Goal: Information Seeking & Learning: Check status

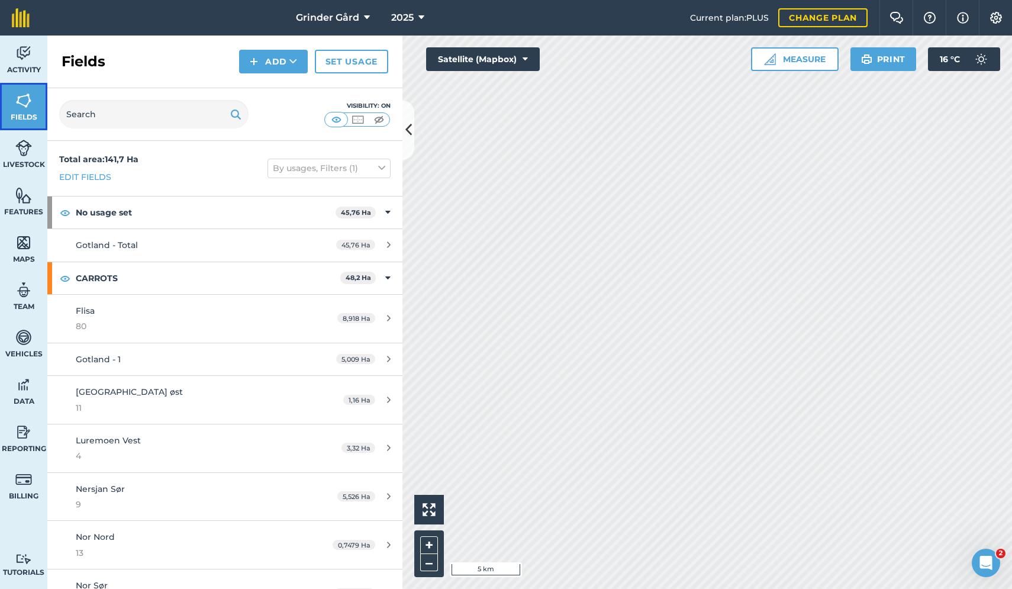
click at [14, 104] on link "Fields" at bounding box center [23, 106] width 47 height 47
click at [22, 68] on span "Activity" at bounding box center [23, 69] width 47 height 9
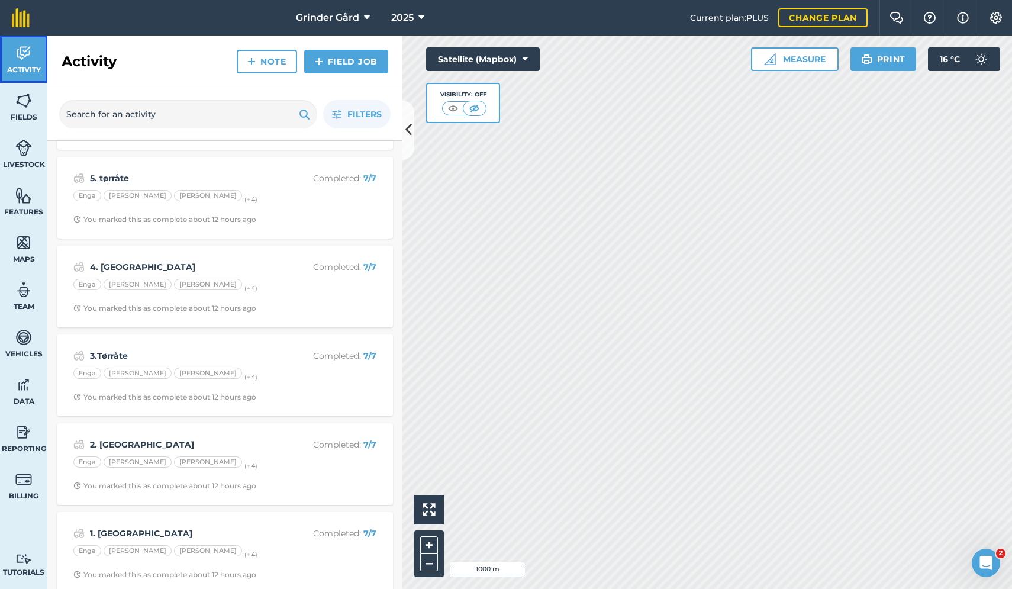
scroll to position [704, 0]
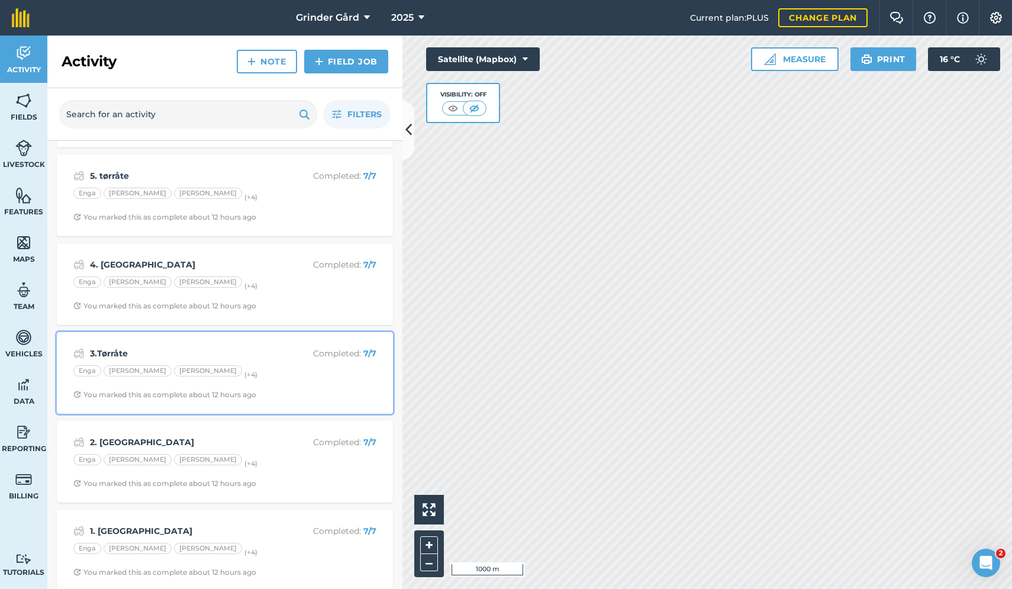
click at [229, 366] on div "[PERSON_NAME] (+ 4 )" at bounding box center [224, 372] width 303 height 15
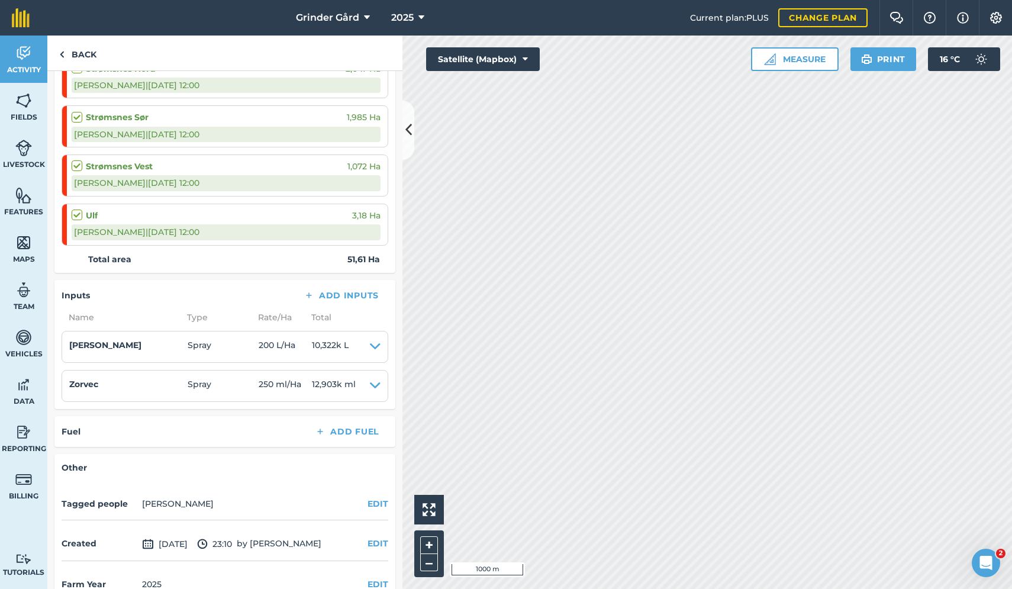
scroll to position [368, 0]
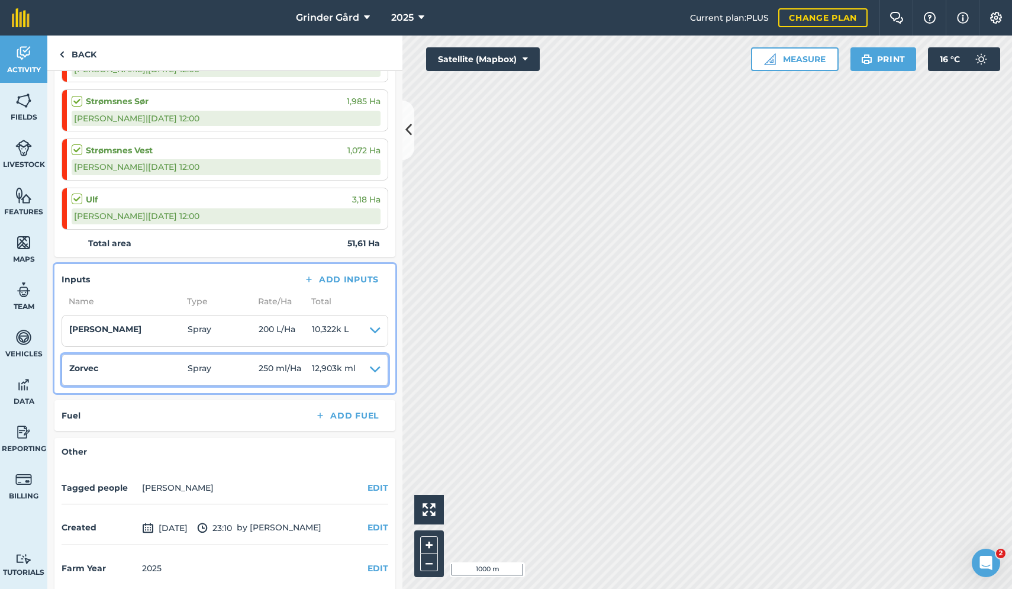
click at [375, 366] on icon at bounding box center [375, 370] width 11 height 17
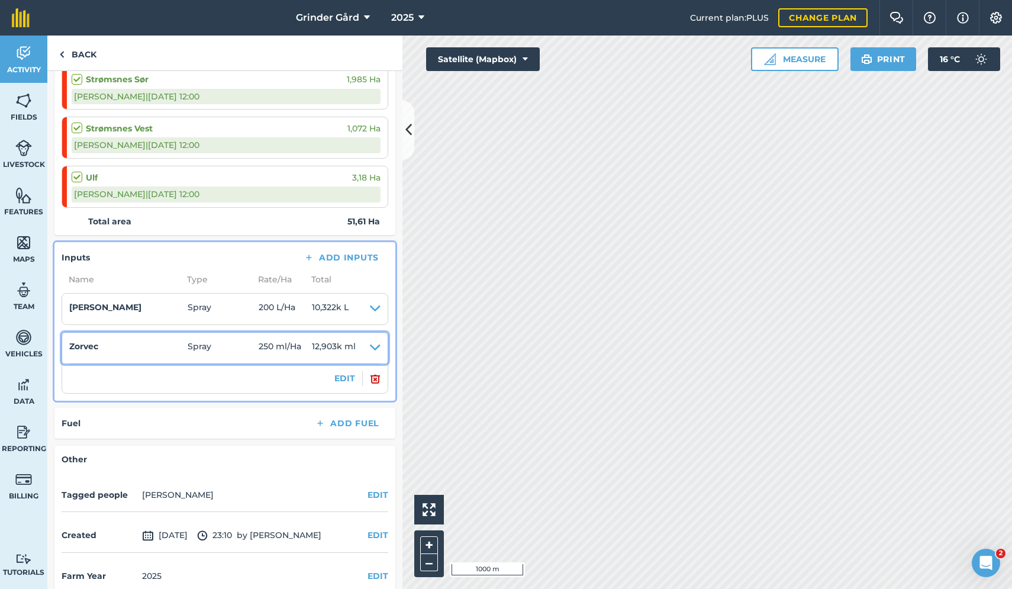
scroll to position [391, 0]
click at [375, 344] on icon at bounding box center [375, 347] width 11 height 17
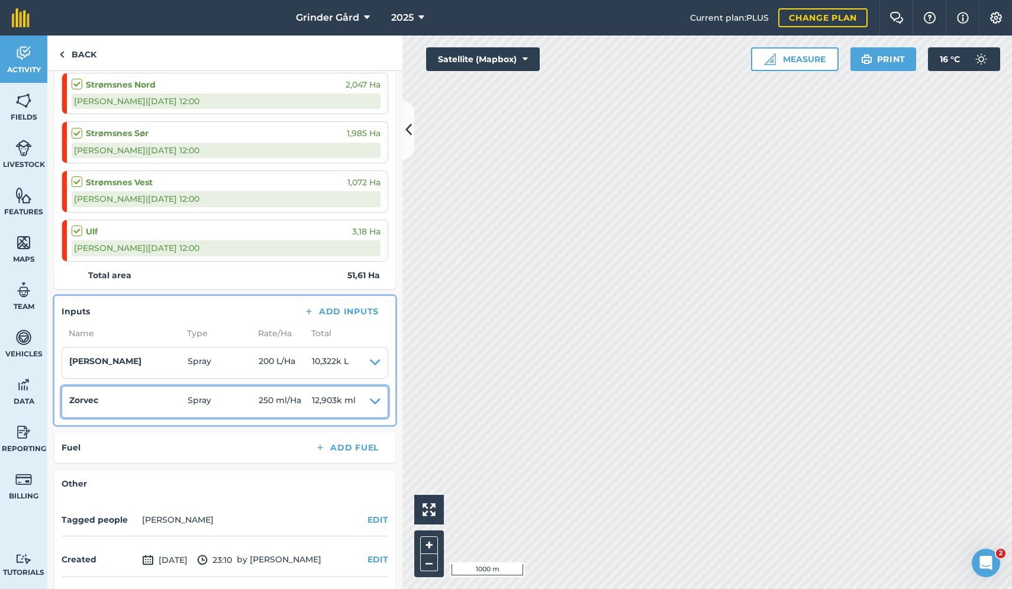
scroll to position [325, 0]
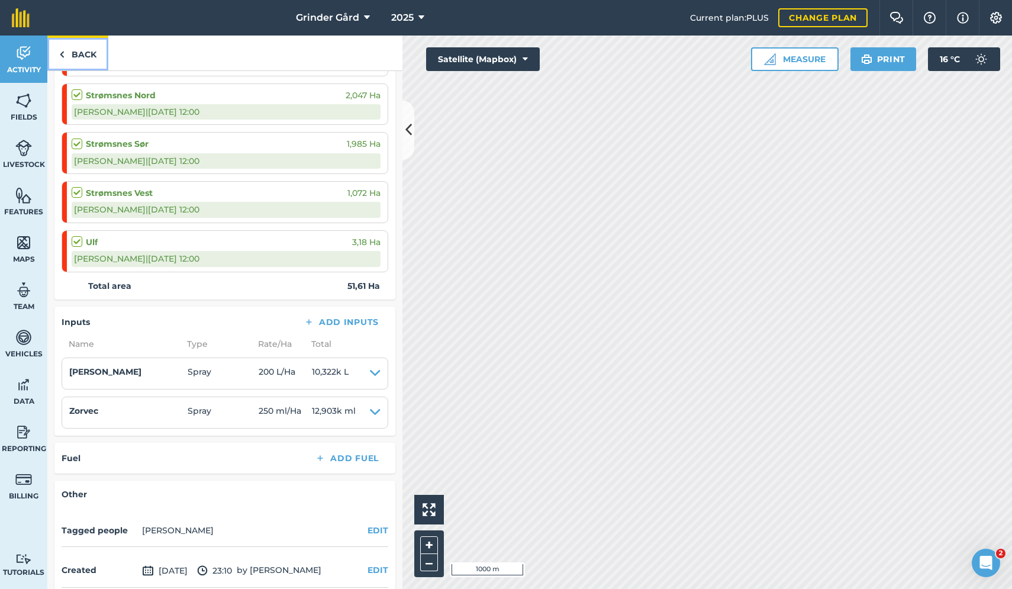
click at [85, 51] on link "Back" at bounding box center [77, 53] width 61 height 35
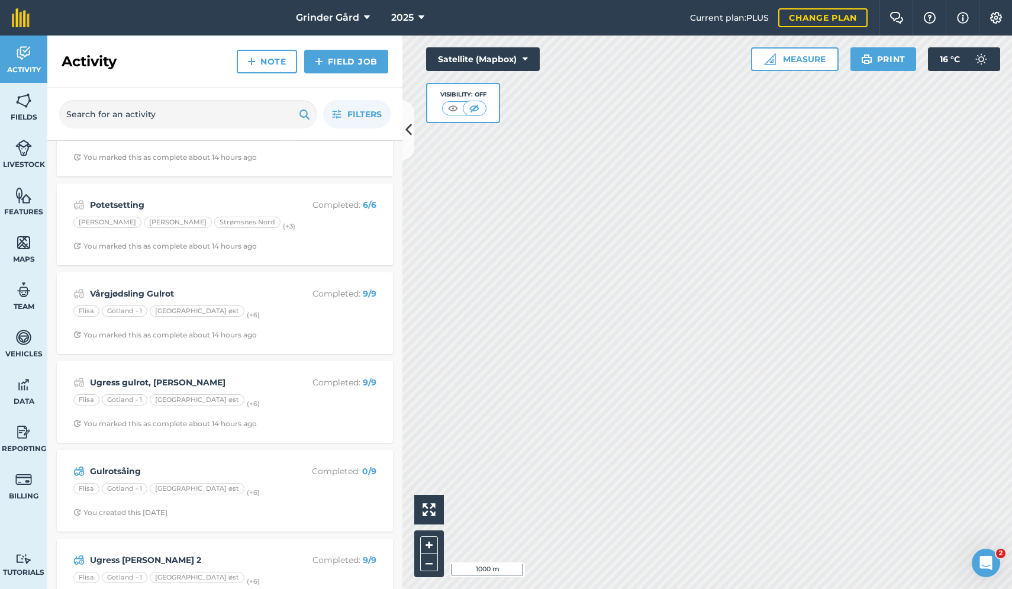
scroll to position [1292, 0]
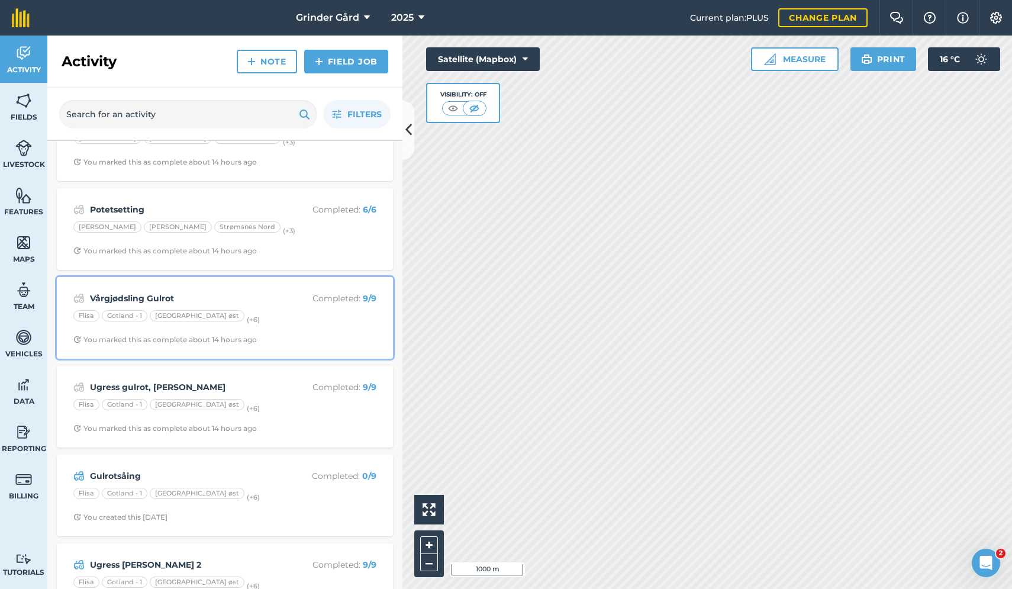
click at [151, 297] on strong "Vårgjødsling Gulrot" at bounding box center [184, 298] width 188 height 13
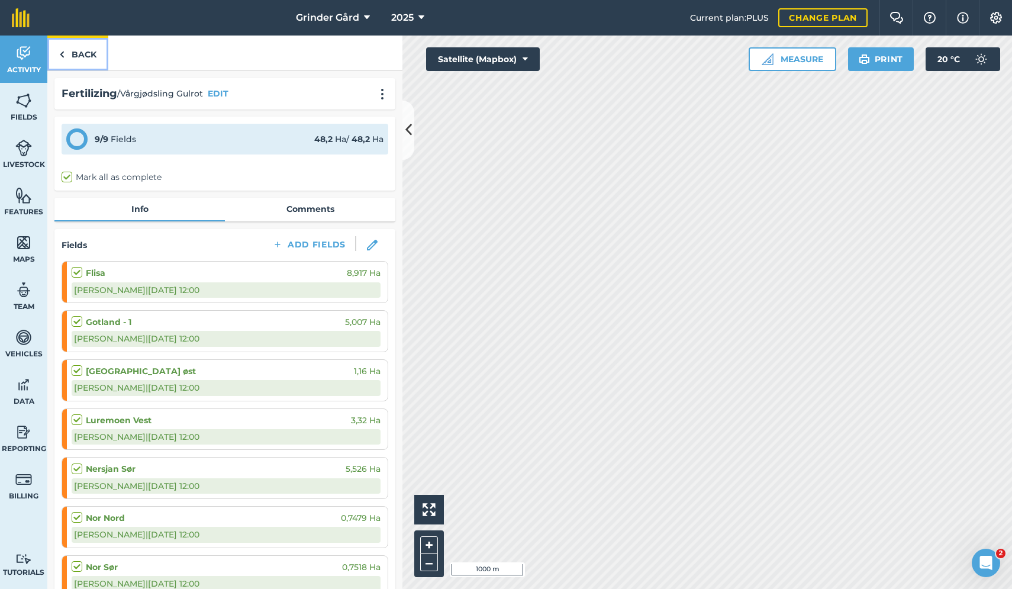
click at [77, 45] on link "Back" at bounding box center [77, 53] width 61 height 35
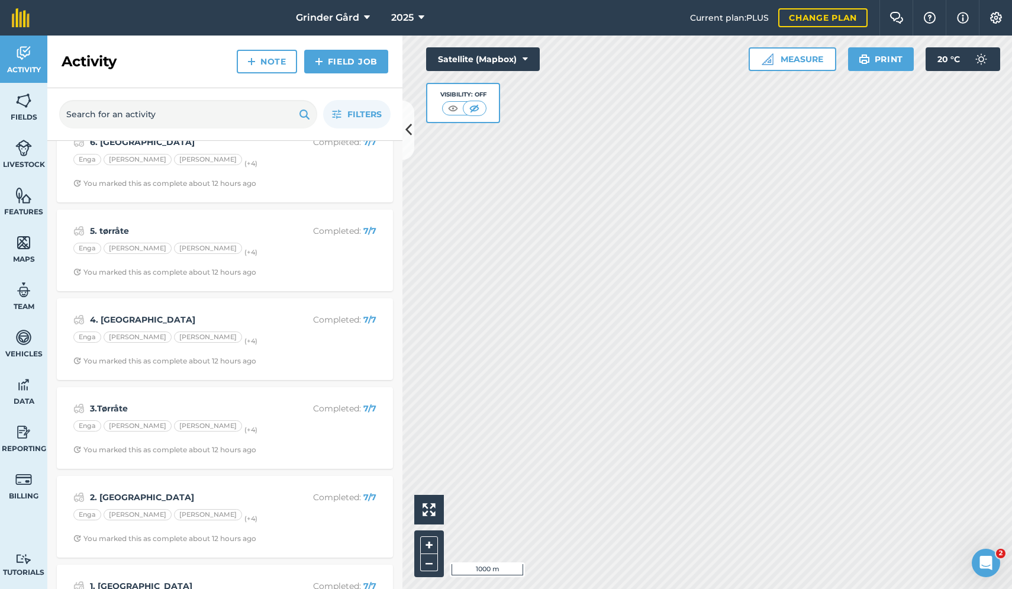
scroll to position [650, 0]
click at [124, 239] on div "5. tørråte Completed : 7 / 7 [PERSON_NAME] (+ 4 ) You marked this as complete a…" at bounding box center [225, 248] width 322 height 67
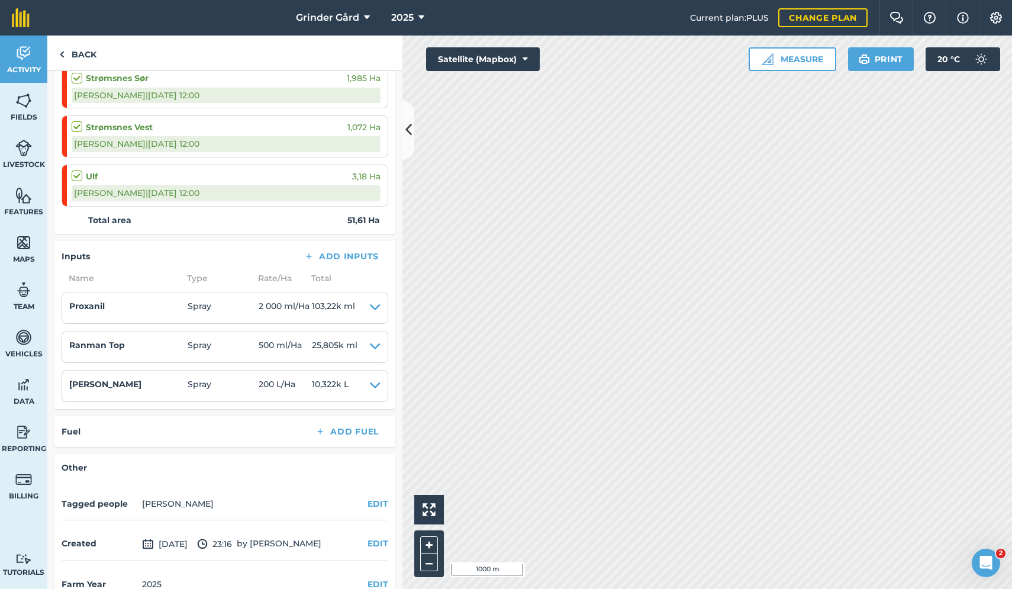
scroll to position [405, 0]
